Goal: Transaction & Acquisition: Purchase product/service

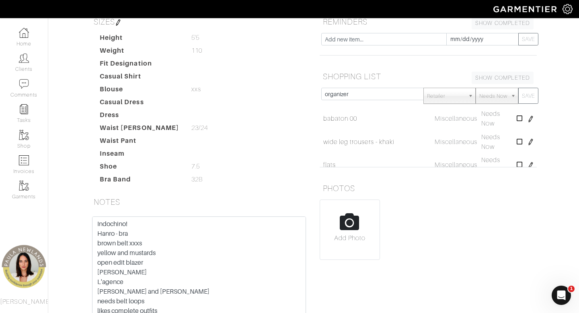
type input "organizer"
click at [518, 88] on button "SAVE" at bounding box center [528, 96] width 20 height 16
type input "f"
type input "brown sueded heels"
click at [518, 88] on button "SAVE" at bounding box center [528, 96] width 20 height 16
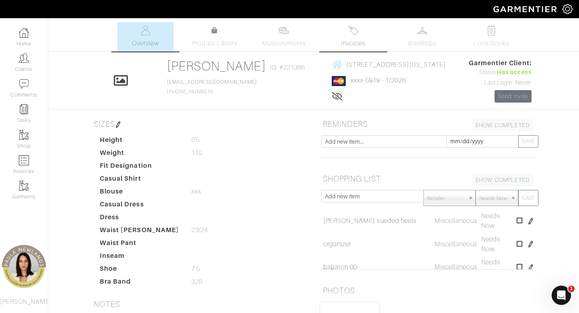
click at [352, 44] on span "Invoices" at bounding box center [353, 44] width 25 height 10
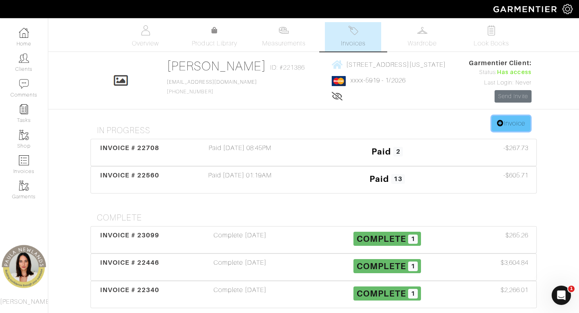
click at [509, 123] on link "Invoice" at bounding box center [511, 123] width 39 height 15
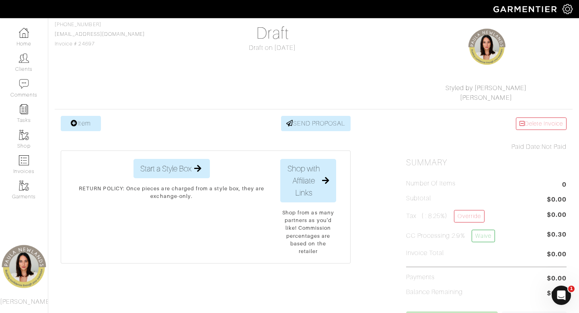
scroll to position [57, 0]
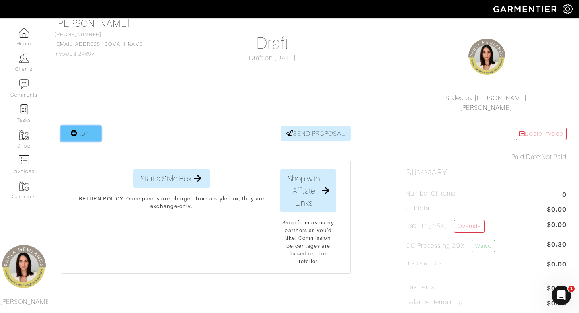
click at [84, 133] on link "Item" at bounding box center [81, 133] width 40 height 15
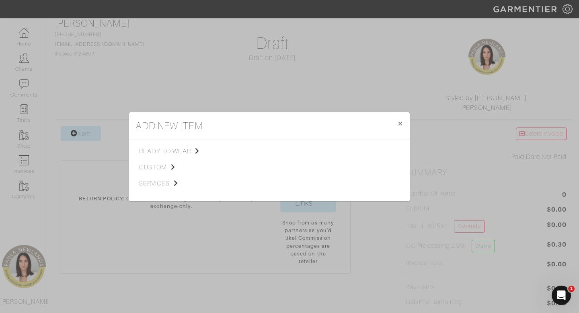
click at [164, 184] on span "services" at bounding box center [179, 183] width 81 height 10
click at [268, 149] on span "Styling Service" at bounding box center [252, 150] width 40 height 6
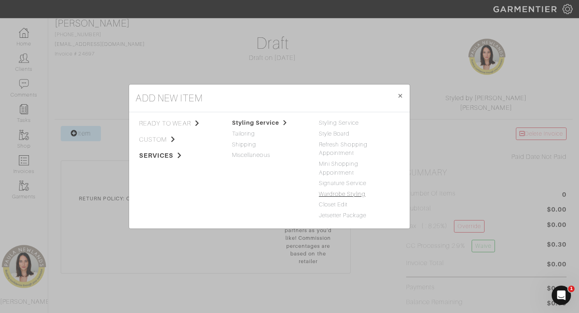
click at [333, 196] on link "Wardrobe Styling" at bounding box center [342, 193] width 47 height 6
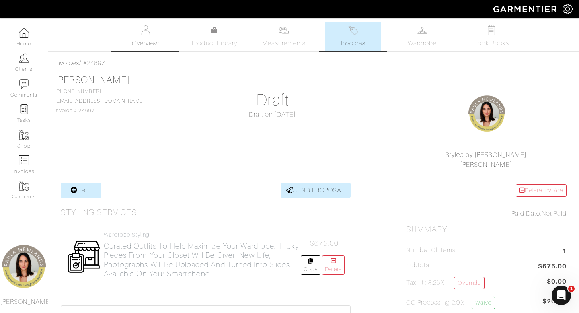
click at [147, 34] on img at bounding box center [145, 30] width 10 height 10
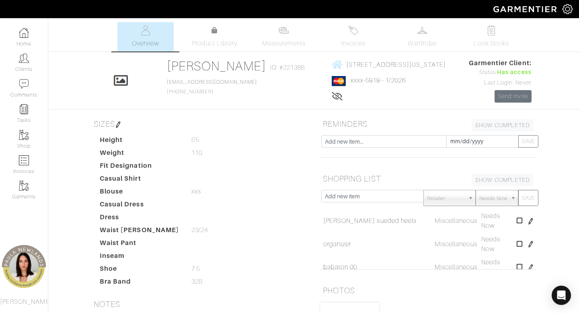
click at [350, 80] on link "xxxx-5919 - 1/2026" at bounding box center [377, 80] width 55 height 7
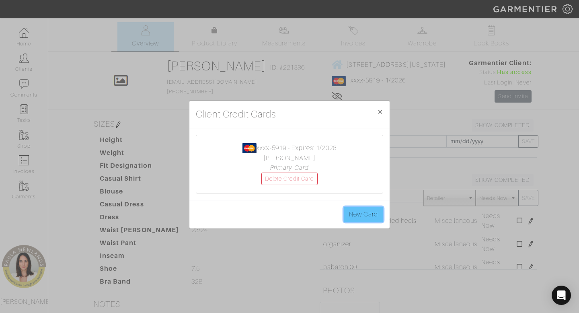
click at [365, 218] on link "New Card" at bounding box center [363, 214] width 39 height 15
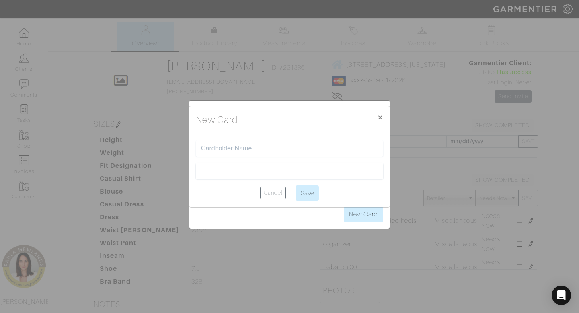
click at [254, 146] on input "text" at bounding box center [289, 149] width 177 height 8
type input "[PERSON_NAME]"
click at [309, 194] on input "Save" at bounding box center [306, 192] width 23 height 15
type input "Saving..."
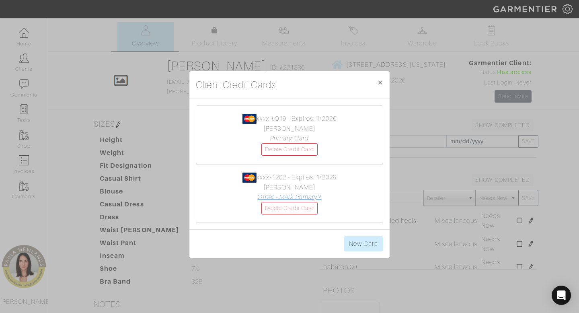
click at [290, 199] on link "Other - Mark Primary?" at bounding box center [289, 196] width 64 height 7
click at [299, 152] on link "Delete Credit Card" at bounding box center [289, 149] width 56 height 12
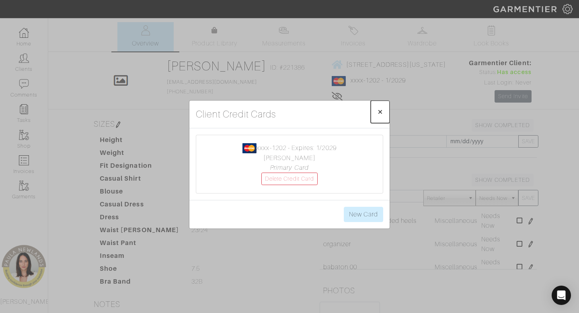
click at [378, 110] on span "×" at bounding box center [380, 111] width 6 height 11
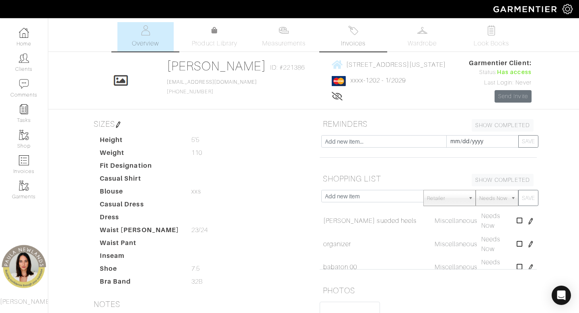
click at [357, 37] on link "Invoices" at bounding box center [353, 36] width 56 height 29
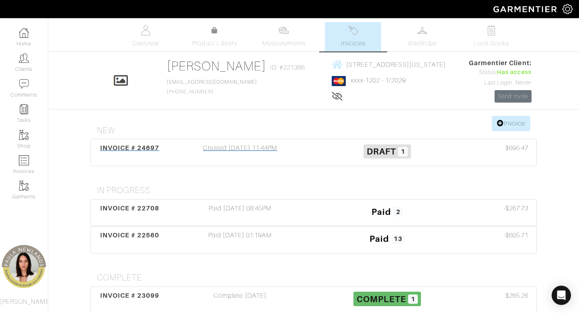
click at [271, 148] on div "Created 09/25/25 11:44PM" at bounding box center [239, 152] width 147 height 18
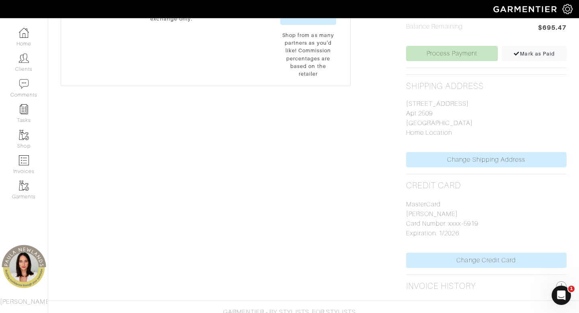
scroll to position [333, 0]
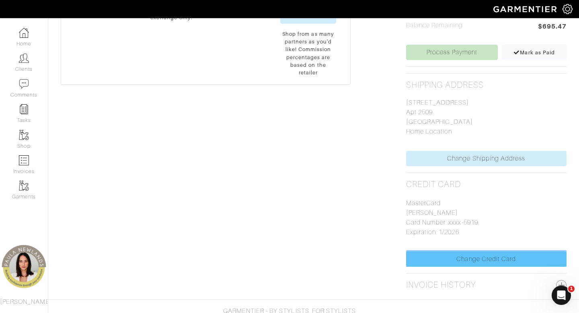
click at [467, 257] on link "Change Credit Card" at bounding box center [486, 258] width 160 height 15
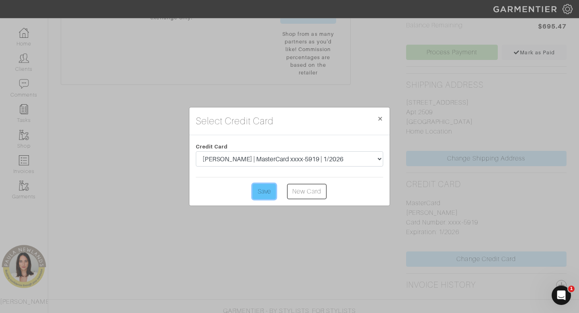
click at [263, 196] on input "Save" at bounding box center [263, 191] width 23 height 15
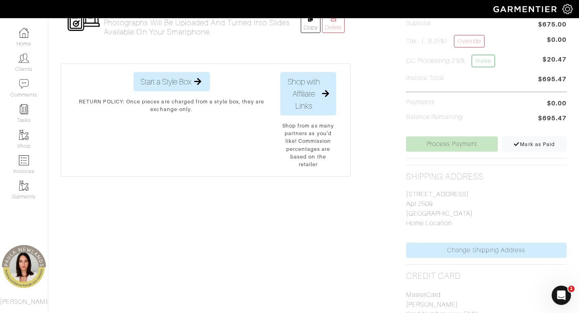
scroll to position [348, 0]
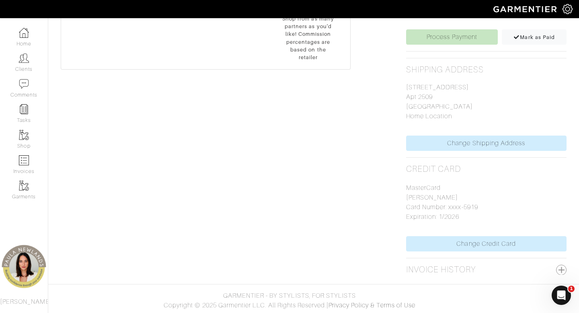
click at [410, 218] on p "MasterCard Rachel Patterson Card Number: xxxx-5919 Expiration: 1/2026" at bounding box center [486, 202] width 160 height 39
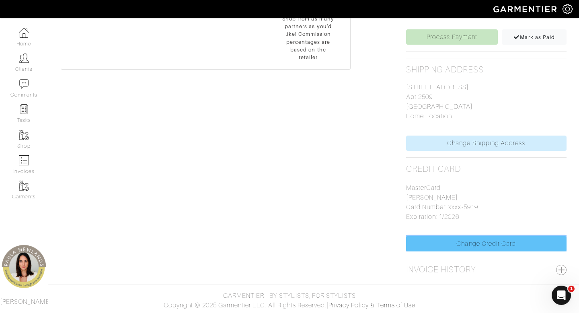
click at [427, 242] on link "Change Credit Card" at bounding box center [486, 243] width 160 height 15
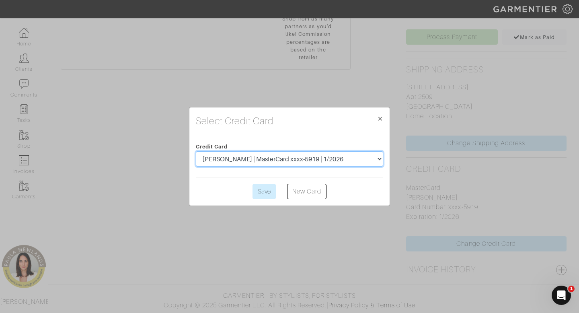
click at [328, 154] on select "Rachel Patterson | MasterCard xxxx-1202 | 1/2029 Rachel Patterson | MasterCard …" at bounding box center [289, 158] width 187 height 15
select select "5543"
click at [196, 151] on select "Rachel Patterson | MasterCard xxxx-1202 | 1/2029 Rachel Patterson | MasterCard …" at bounding box center [289, 158] width 187 height 15
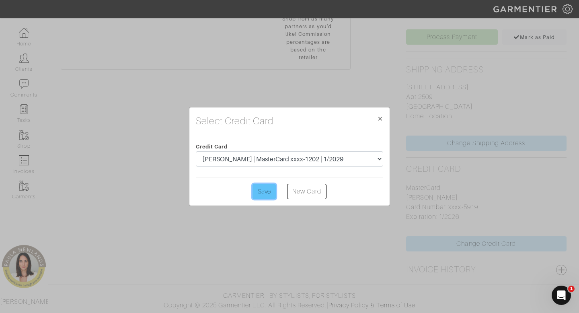
click at [262, 198] on input "Save" at bounding box center [263, 191] width 23 height 15
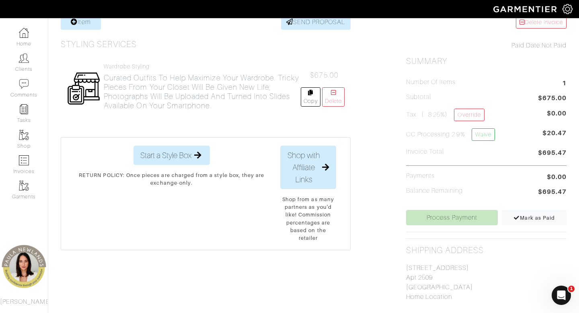
scroll to position [176, 0]
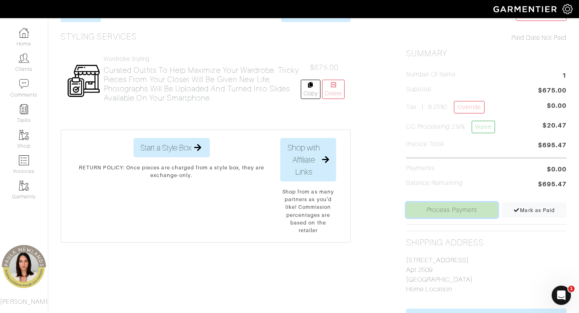
click at [429, 214] on link "Process Payment" at bounding box center [452, 209] width 92 height 15
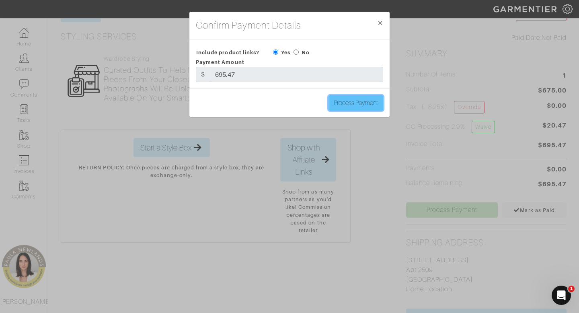
click at [359, 104] on input "Process Payment" at bounding box center [355, 102] width 55 height 15
type input "Process Payment"
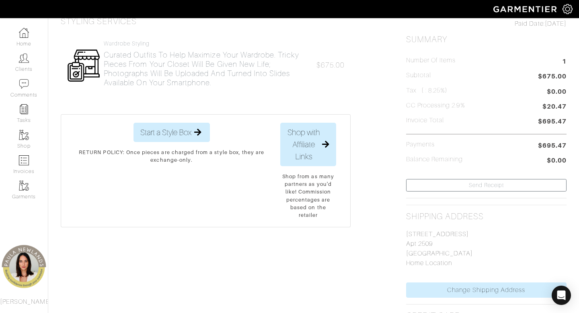
scroll to position [0, 0]
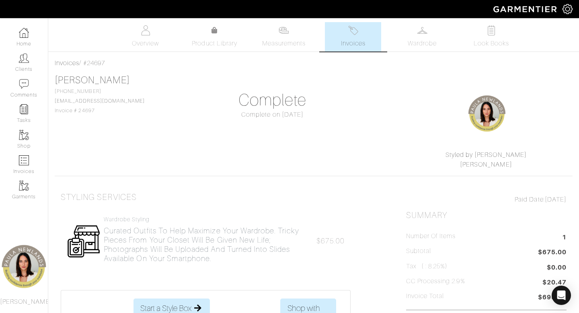
click at [353, 32] on img at bounding box center [353, 30] width 10 height 10
